Goal: Find specific page/section: Find specific page/section

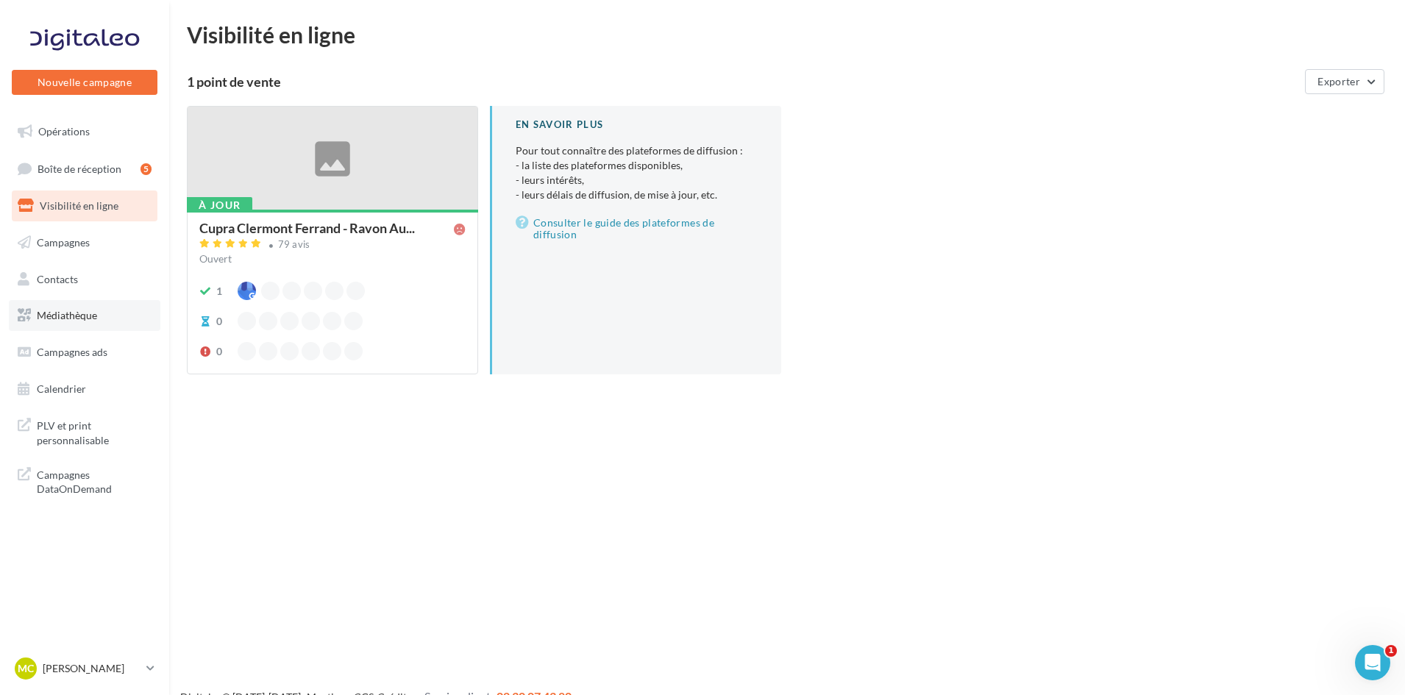
click at [93, 318] on span "Médiathèque" at bounding box center [67, 315] width 60 height 13
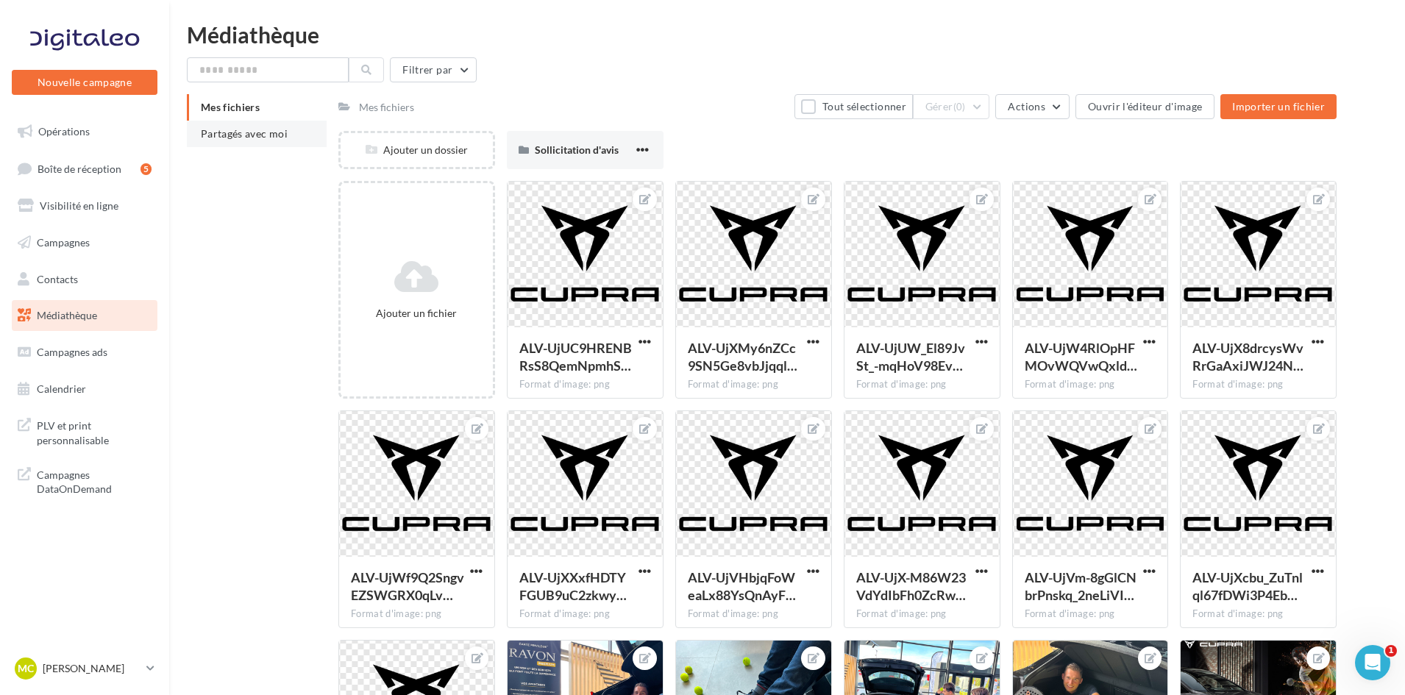
click at [267, 151] on div "Mes fichiers Partagés avec moi" at bounding box center [263, 126] width 152 height 65
click at [269, 129] on span "Partagés avec moi" at bounding box center [244, 133] width 87 height 13
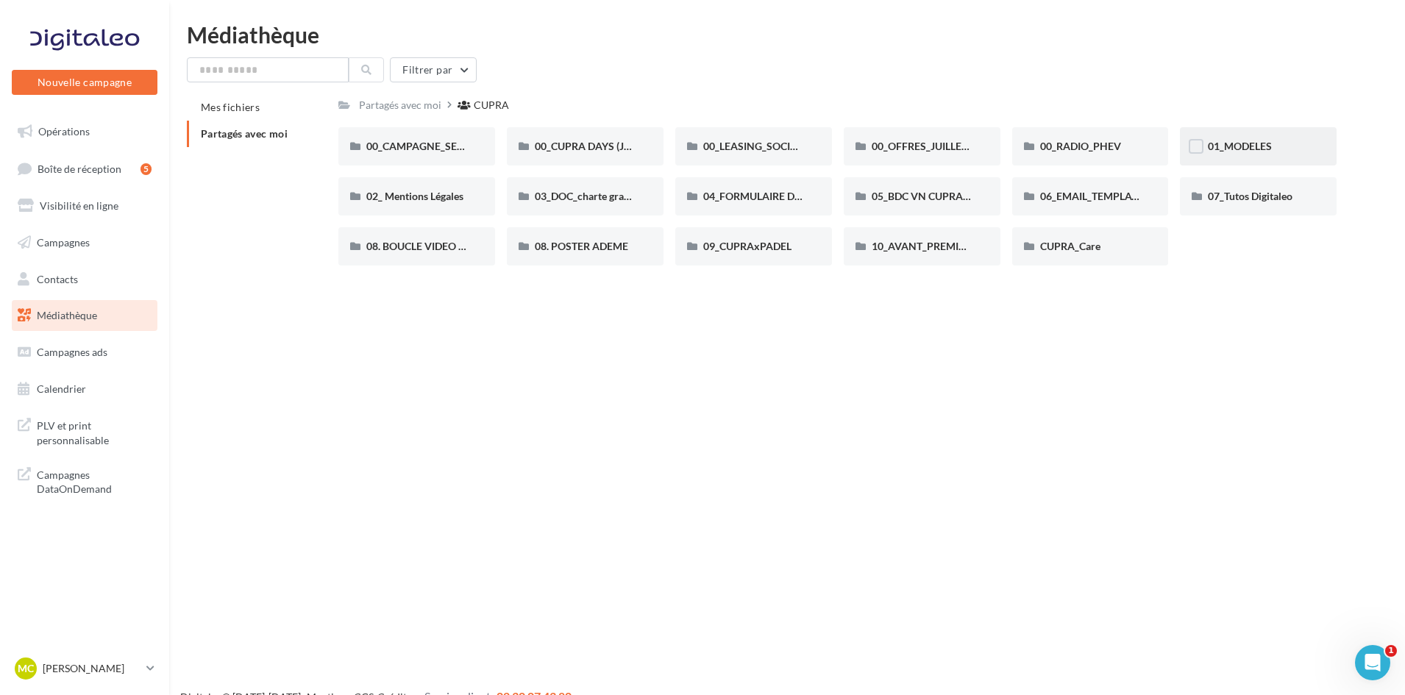
click at [1223, 135] on div "01_MODELES" at bounding box center [1258, 146] width 157 height 38
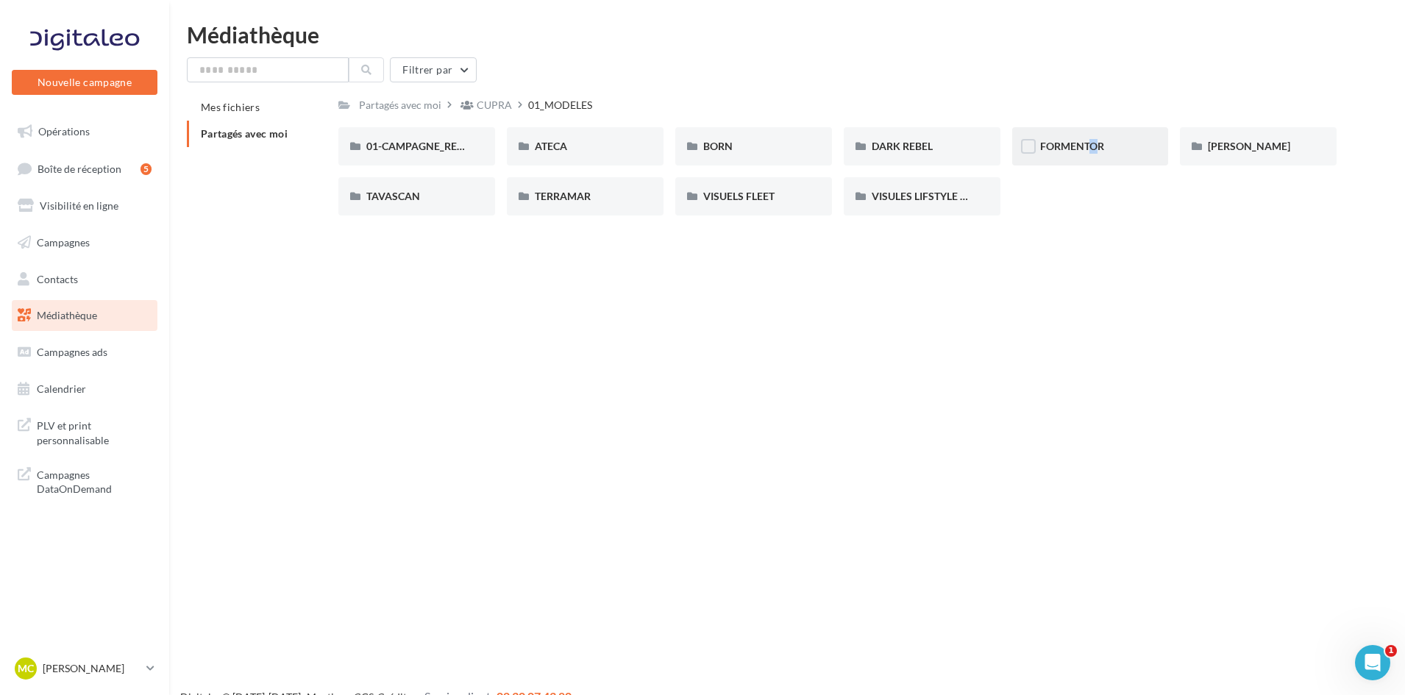
click at [1079, 159] on div "FORMENTOR" at bounding box center [1090, 146] width 157 height 38
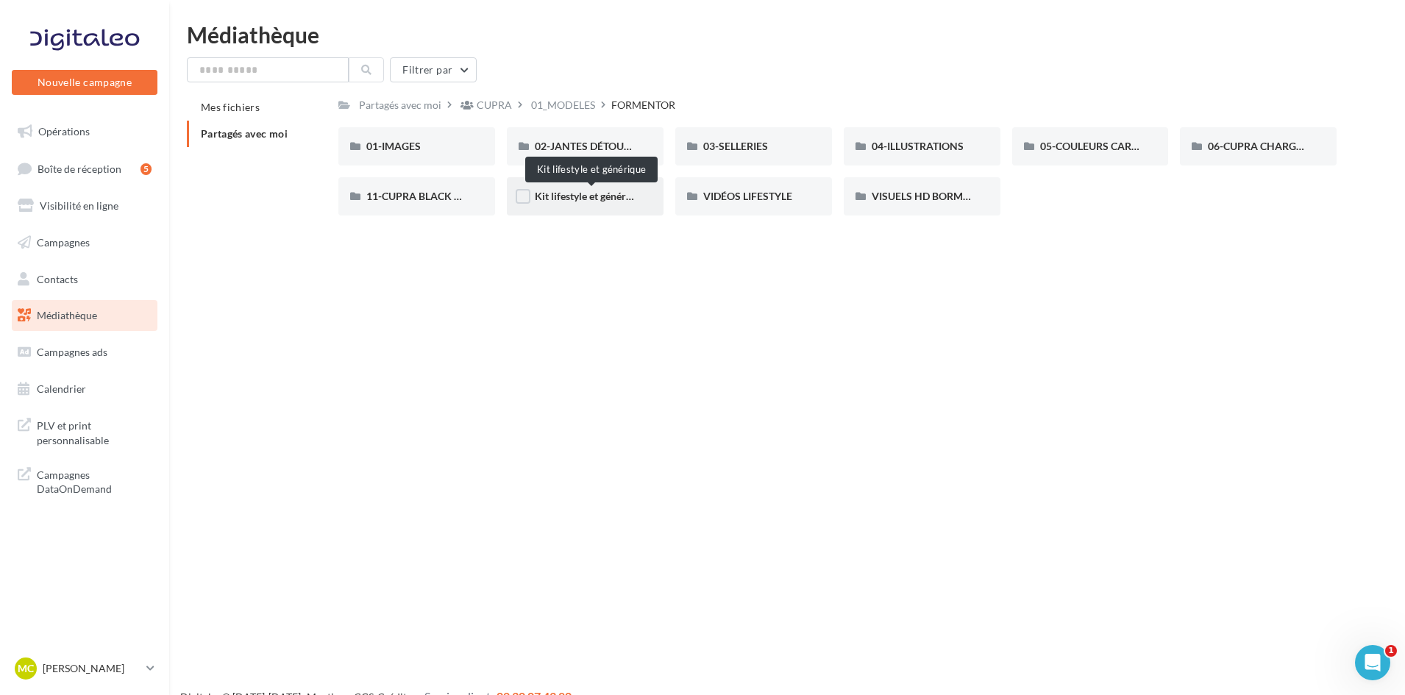
click at [574, 199] on span "Kit lifestyle et générique" at bounding box center [590, 196] width 111 height 13
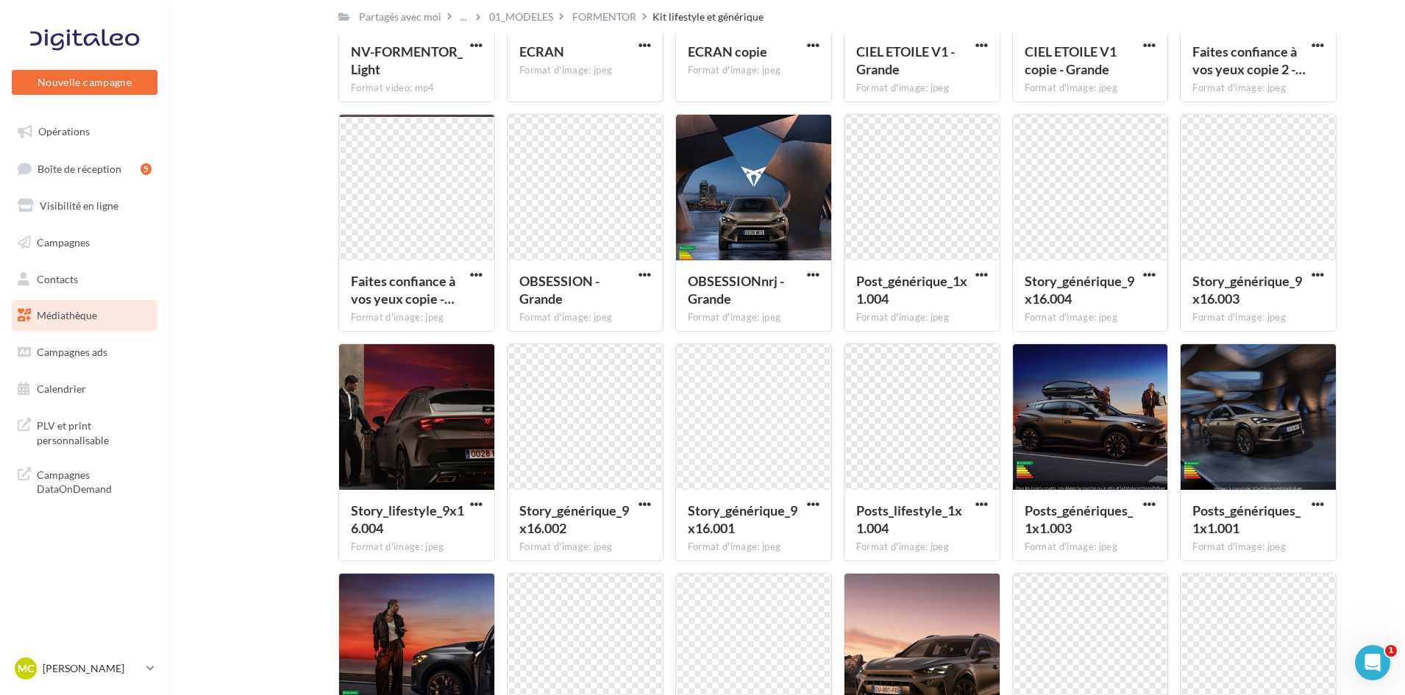
scroll to position [333, 0]
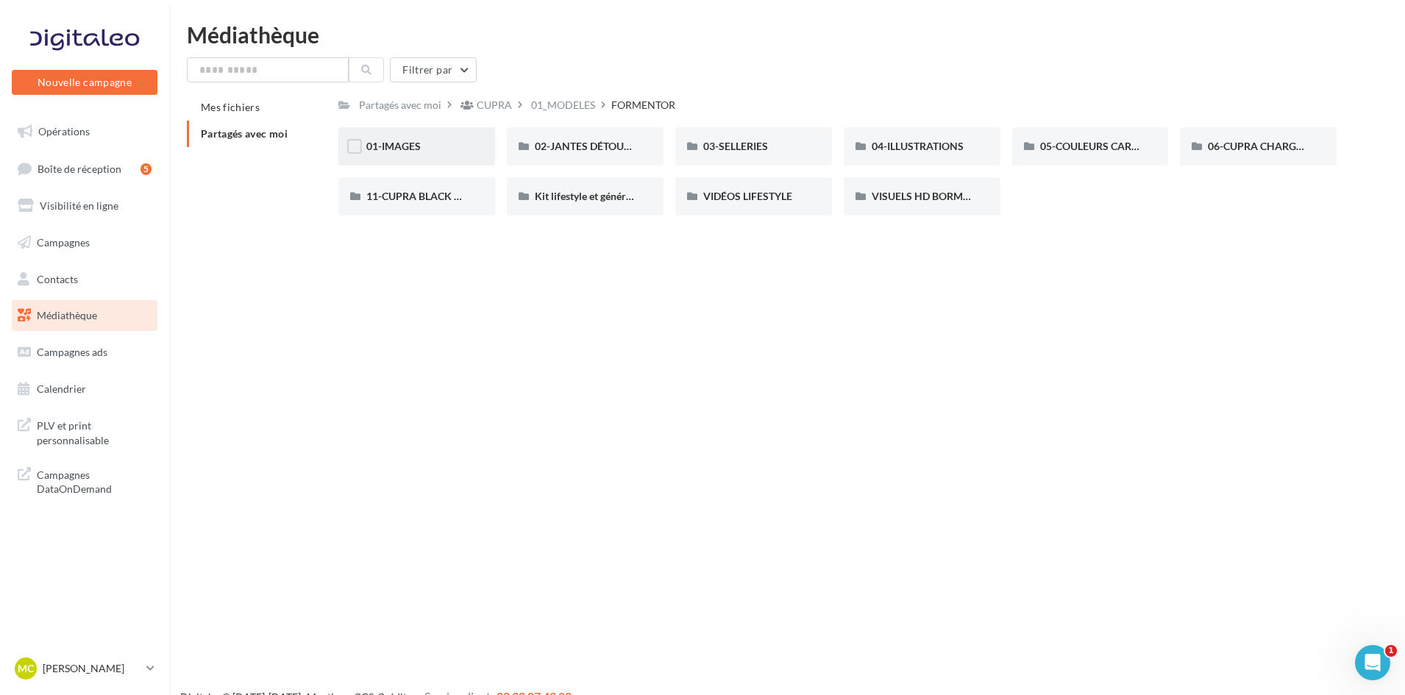
click at [420, 152] on span "01-IMAGES" at bounding box center [393, 146] width 54 height 13
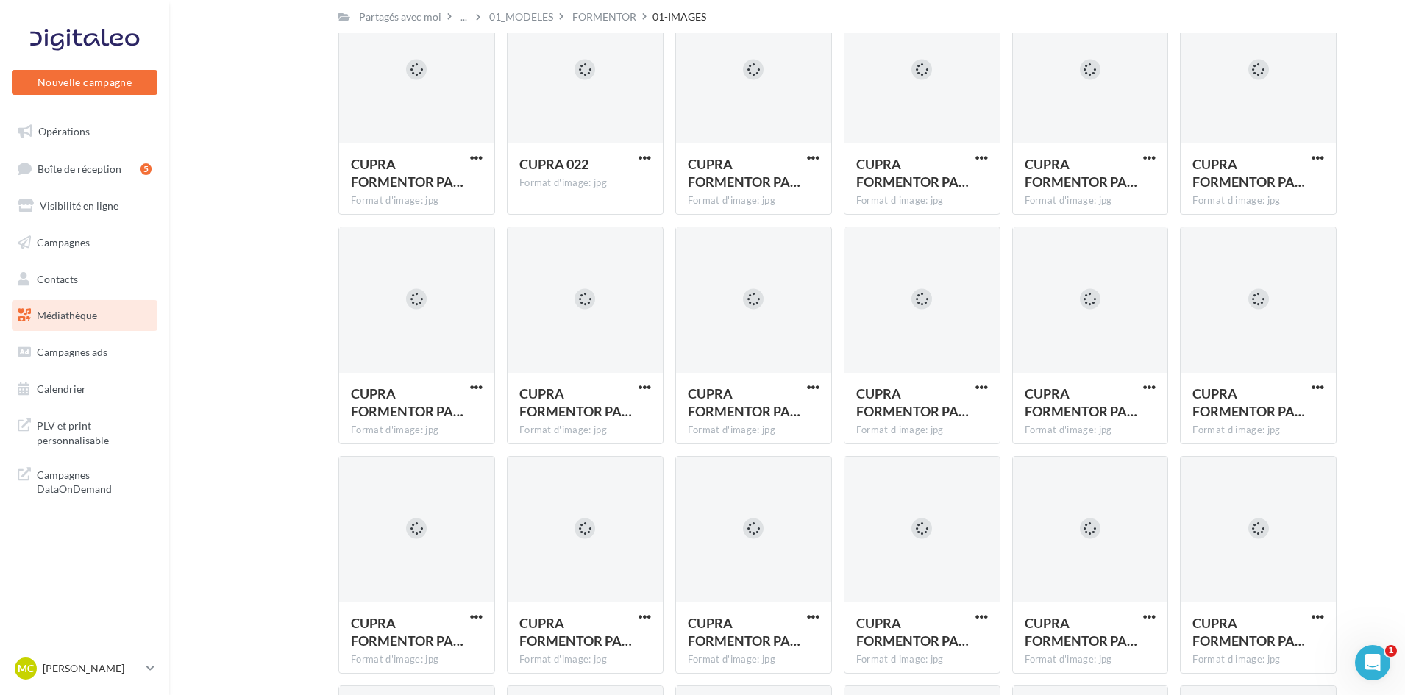
scroll to position [430, 0]
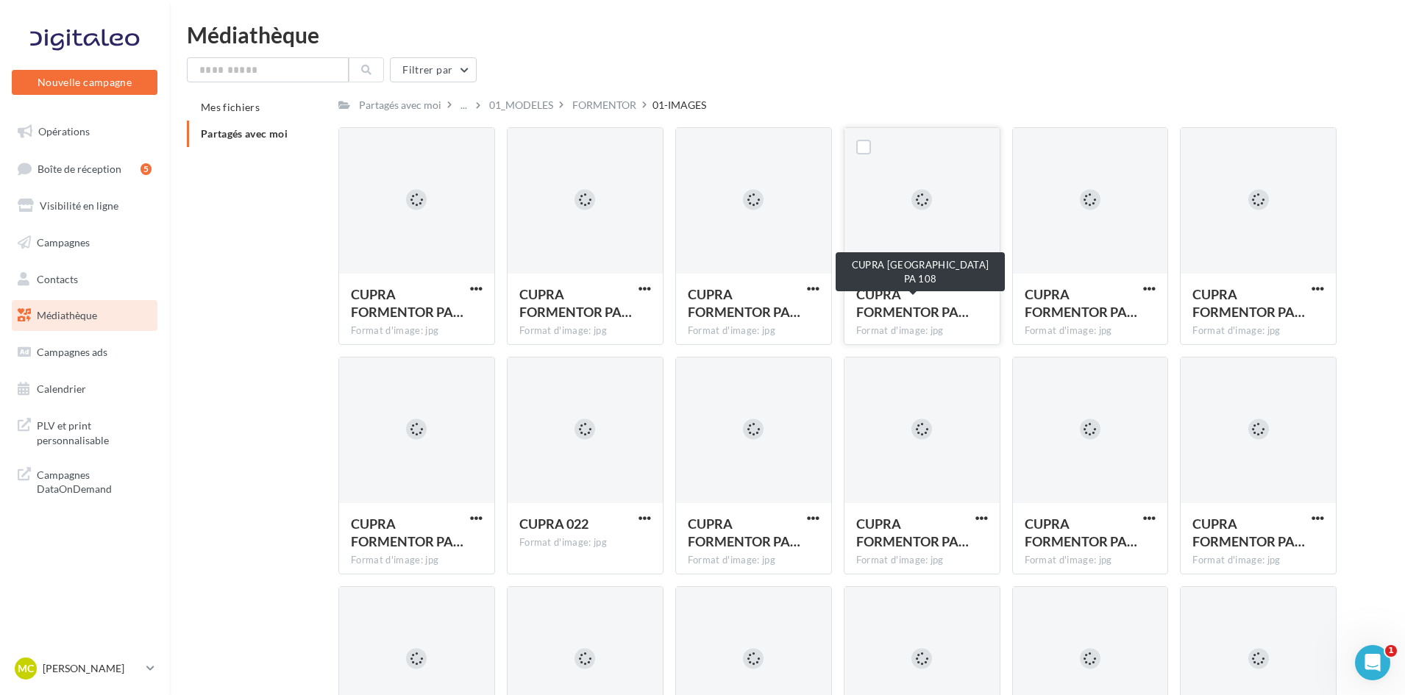
click at [904, 294] on div "CUPRA FORMENTOR PA…" at bounding box center [913, 302] width 114 height 35
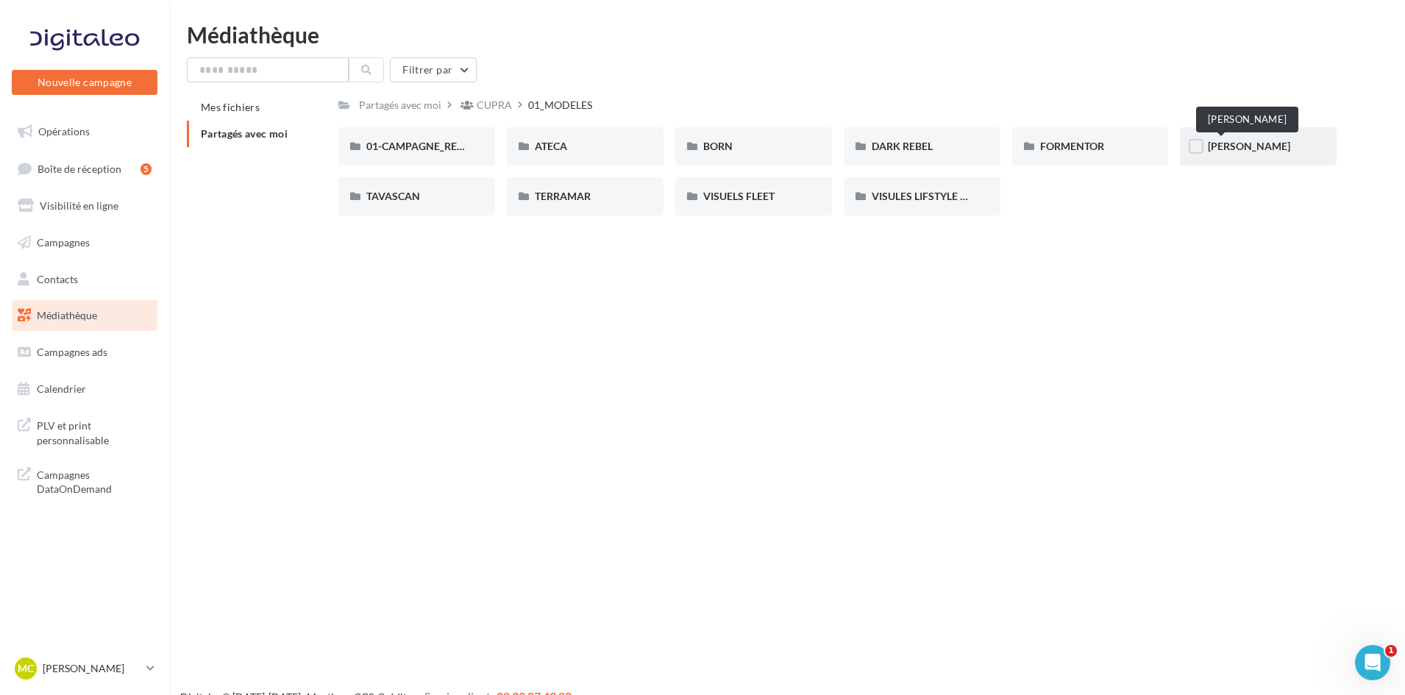
click at [1225, 151] on span "LEON" at bounding box center [1249, 146] width 82 height 13
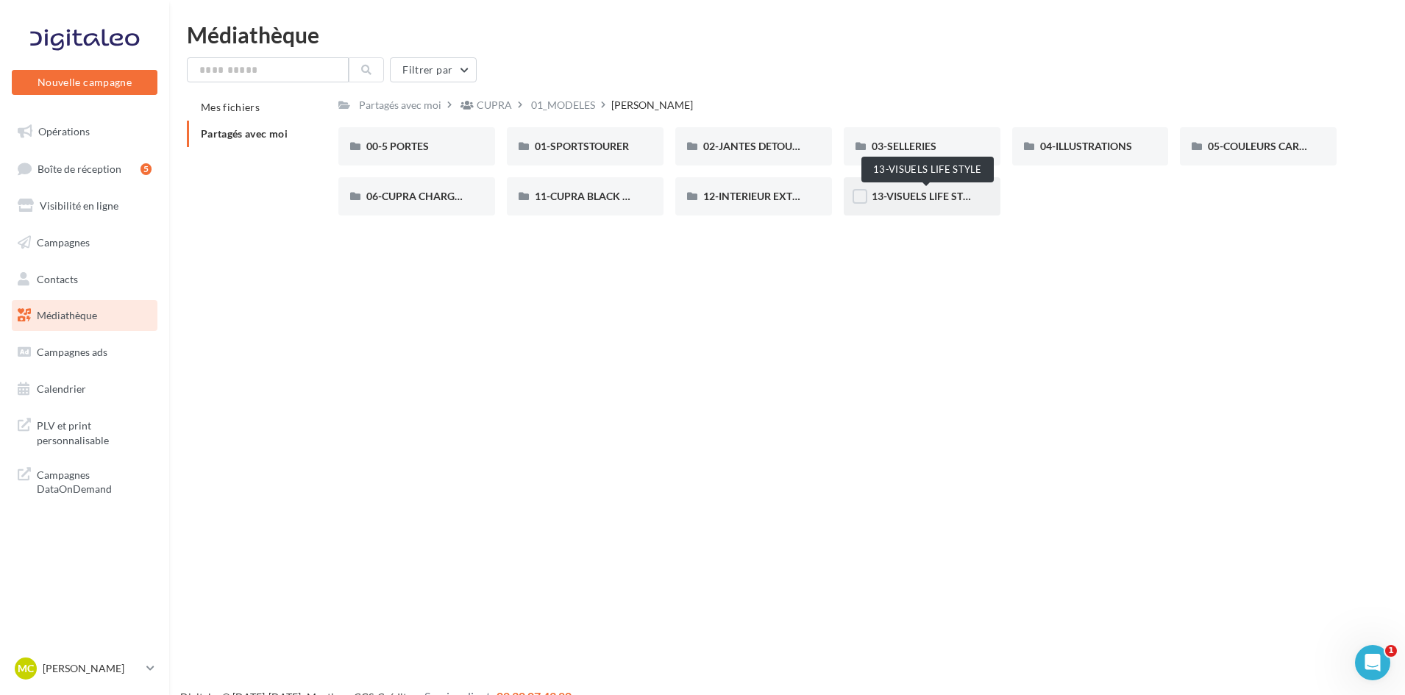
click at [956, 199] on span "13-VISUELS LIFE STYLE" at bounding box center [926, 196] width 109 height 13
click at [410, 142] on span "00-5 PORTES" at bounding box center [397, 146] width 63 height 13
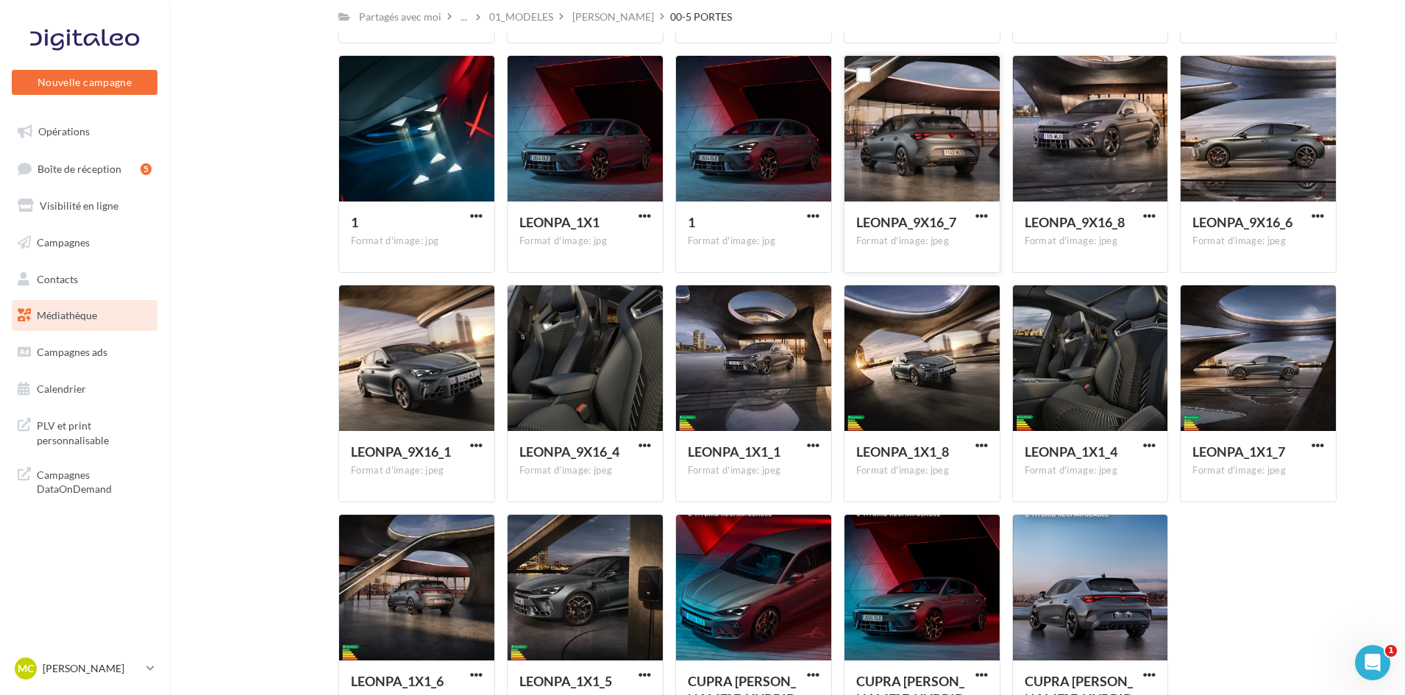
scroll to position [1790, 0]
